Goal: Use online tool/utility

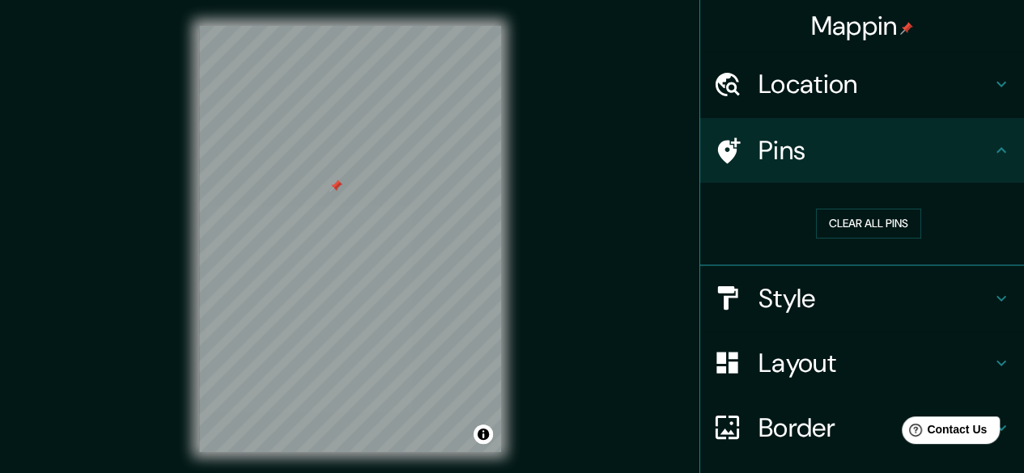
drag, startPoint x: 345, startPoint y: 202, endPoint x: 336, endPoint y: 184, distance: 20.6
click at [336, 184] on div at bounding box center [335, 186] width 13 height 13
drag, startPoint x: 336, startPoint y: 184, endPoint x: 371, endPoint y: 188, distance: 35.0
click at [371, 188] on div at bounding box center [370, 190] width 13 height 13
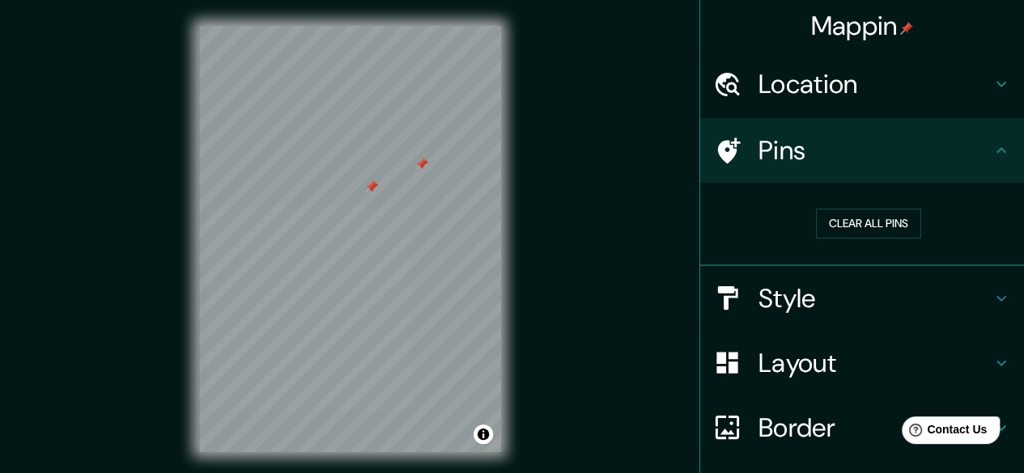
drag, startPoint x: 367, startPoint y: 232, endPoint x: 369, endPoint y: 189, distance: 43.7
click at [369, 189] on div at bounding box center [371, 186] width 13 height 13
click at [369, 187] on div at bounding box center [371, 186] width 13 height 13
click at [758, 98] on h4 "Location" at bounding box center [874, 84] width 233 height 32
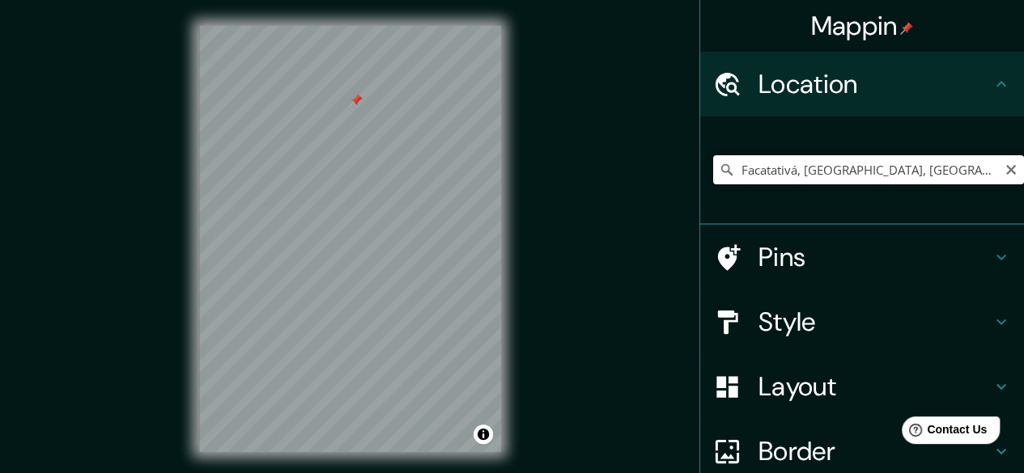
click at [943, 174] on input "Facatativá, [GEOGRAPHIC_DATA], [GEOGRAPHIC_DATA]" at bounding box center [868, 169] width 311 height 29
click at [403, 160] on div at bounding box center [400, 156] width 13 height 13
click at [367, 218] on div at bounding box center [373, 218] width 13 height 13
click at [380, 149] on div at bounding box center [382, 150] width 13 height 13
